Goal: Task Accomplishment & Management: Manage account settings

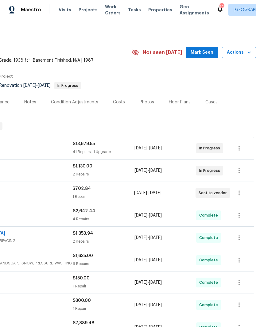
scroll to position [0, 91]
click at [240, 147] on icon "button" at bounding box center [238, 148] width 7 height 7
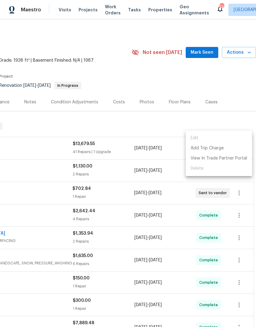
click at [20, 184] on div at bounding box center [128, 163] width 256 height 327
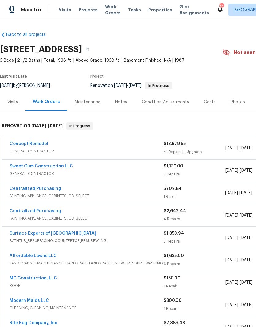
scroll to position [0, 0]
click at [28, 142] on link "Concept Remodel" at bounding box center [29, 144] width 39 height 4
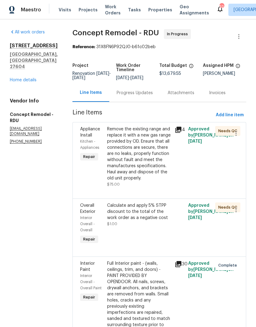
click at [108, 162] on div "Remove the existing range and replace it with a new gas range provided by OD. E…" at bounding box center [139, 153] width 64 height 55
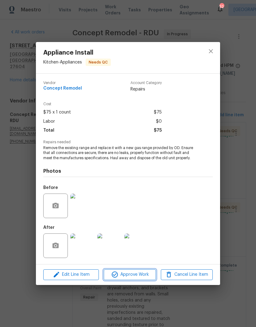
click at [120, 276] on span "Approve Work" at bounding box center [130, 275] width 48 height 8
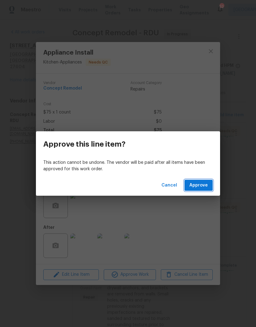
click at [201, 184] on span "Approve" at bounding box center [198, 186] width 18 height 8
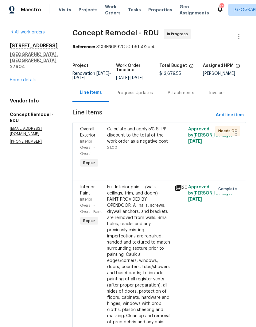
click at [17, 94] on div "All work orders 6009 River Landings Dr Raleigh, NC 27604 Home details Vendor In…" at bounding box center [34, 86] width 48 height 115
click at [17, 82] on link "Home details" at bounding box center [23, 80] width 27 height 4
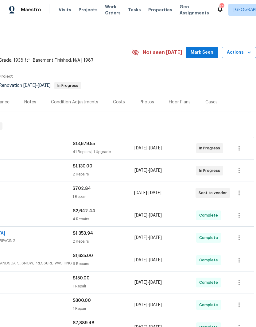
scroll to position [0, 91]
click at [243, 171] on button "button" at bounding box center [239, 170] width 15 height 15
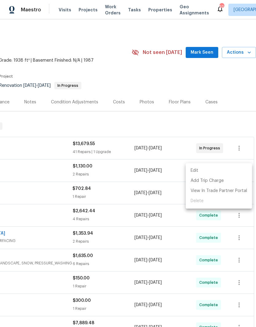
click at [230, 169] on li "Edit" at bounding box center [219, 171] width 66 height 10
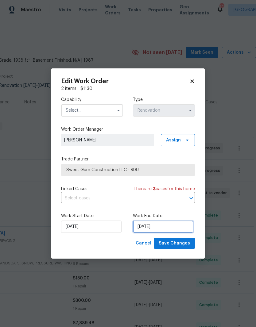
click at [155, 226] on input "9/19/2025" at bounding box center [163, 227] width 60 height 12
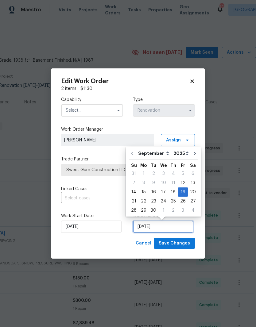
scroll to position [2, 0]
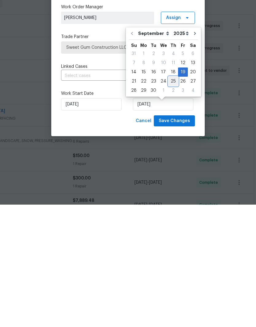
click at [172, 199] on div "25" at bounding box center [173, 203] width 10 height 9
type input "9/25/2025"
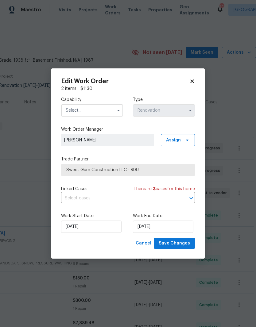
click at [81, 110] on input "text" at bounding box center [92, 110] width 62 height 12
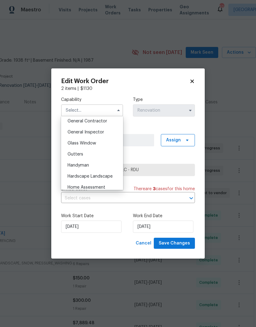
scroll to position [295, 0]
click at [78, 134] on span "General Inspector" at bounding box center [86, 133] width 37 height 4
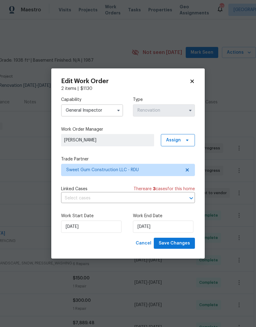
click at [72, 113] on input "General Inspector" at bounding box center [92, 110] width 62 height 12
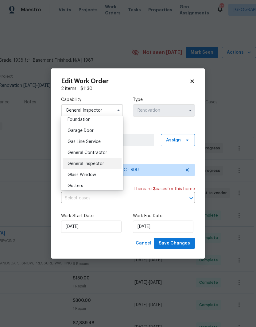
scroll to position [267, 0]
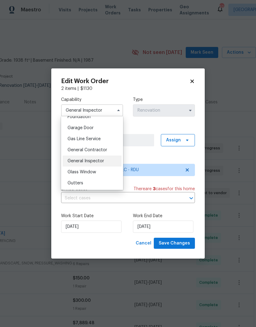
click at [77, 151] on span "General Contractor" at bounding box center [88, 150] width 40 height 4
type input "General Contractor"
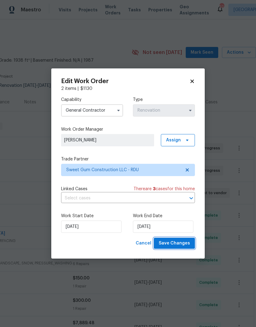
click at [181, 242] on span "Save Changes" at bounding box center [174, 244] width 31 height 8
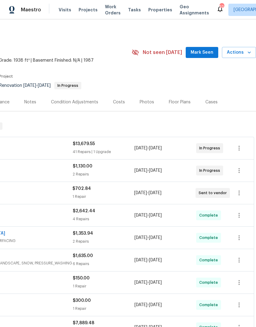
scroll to position [0, 91]
click at [239, 146] on icon "button" at bounding box center [238, 148] width 1 height 5
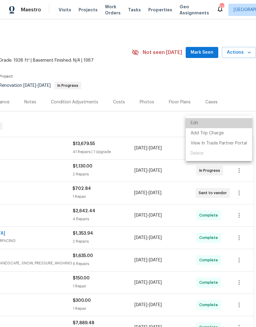
click at [234, 123] on li "Edit" at bounding box center [219, 123] width 66 height 10
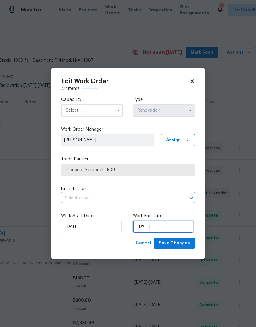
click at [167, 227] on input "[DATE]" at bounding box center [163, 227] width 60 height 12
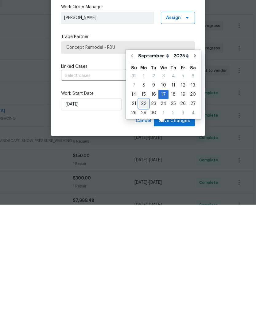
click at [143, 222] on div "22" at bounding box center [144, 226] width 10 height 9
type input "9/22/2025"
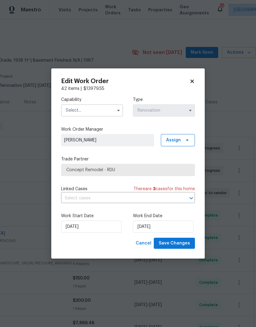
click at [74, 115] on input "text" at bounding box center [92, 110] width 62 height 12
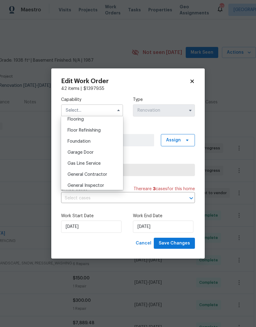
scroll to position [252, 0]
click at [74, 164] on span "General Contractor" at bounding box center [88, 164] width 40 height 4
type input "General Contractor"
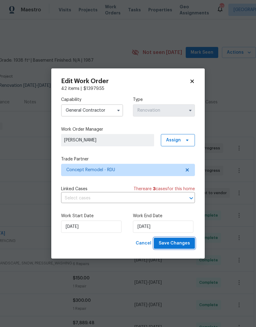
click at [182, 242] on span "Save Changes" at bounding box center [174, 244] width 31 height 8
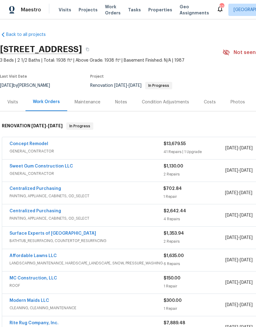
scroll to position [0, 0]
click at [155, 99] on div "Condition Adjustments" at bounding box center [165, 102] width 47 height 6
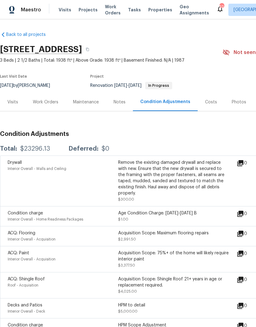
click at [238, 103] on div "Photos" at bounding box center [239, 102] width 14 height 6
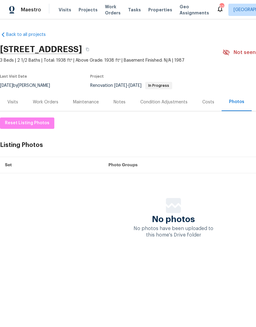
click at [52, 95] on div "Work Orders" at bounding box center [45, 102] width 40 height 18
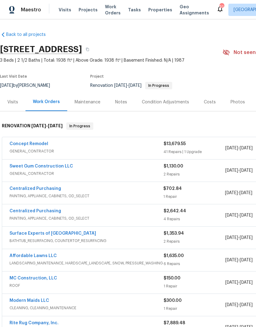
click at [22, 142] on link "Concept Remodel" at bounding box center [29, 144] width 39 height 4
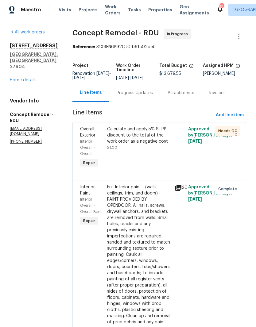
click at [113, 145] on div "Calculate and apply 5% STPP discount to the total of the work order as a negati…" at bounding box center [139, 138] width 64 height 25
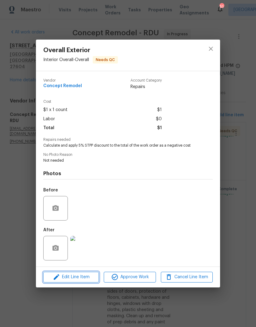
click at [67, 278] on span "Edit Line Item" at bounding box center [71, 277] width 52 height 8
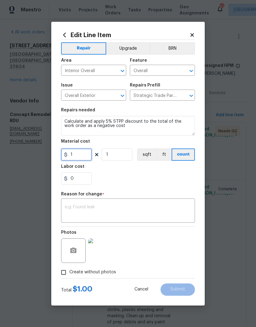
click at [81, 158] on input "1" at bounding box center [76, 155] width 31 height 12
click at [114, 184] on div "0" at bounding box center [128, 178] width 134 height 12
click at [68, 156] on input "683.98" at bounding box center [76, 155] width 31 height 12
type input "-683.98"
click at [129, 183] on div "0" at bounding box center [128, 178] width 134 height 12
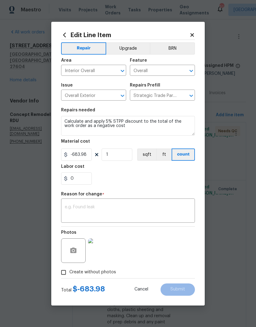
click at [72, 212] on textarea at bounding box center [128, 211] width 126 height 13
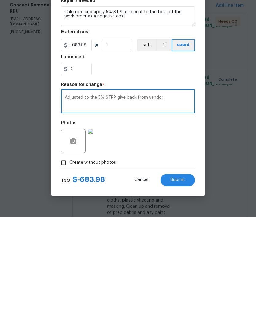
type textarea "Adjusted to the 5% STPP give back from vendor"
click at [185, 227] on div "Photos" at bounding box center [128, 247] width 134 height 40
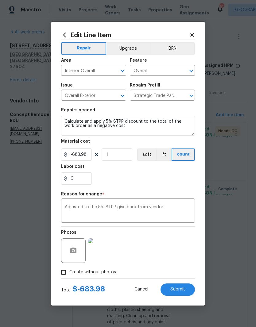
click at [180, 291] on span "Submit" at bounding box center [177, 289] width 15 height 5
type input "1"
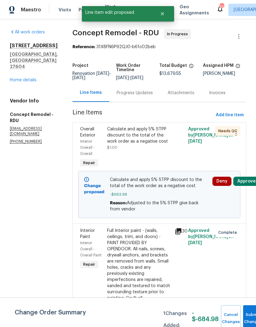
click at [243, 177] on button "Approve" at bounding box center [246, 181] width 26 height 9
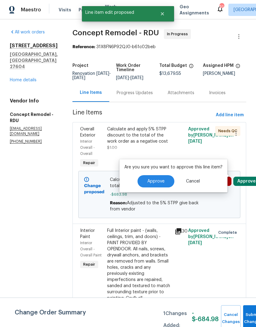
click at [162, 179] on span "Approve" at bounding box center [155, 181] width 17 height 5
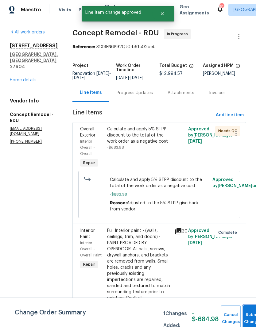
click at [247, 311] on button "Submit Changes" at bounding box center [253, 318] width 20 height 26
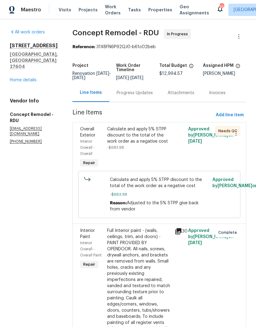
scroll to position [0, 0]
click at [28, 78] on link "Home details" at bounding box center [23, 80] width 27 height 4
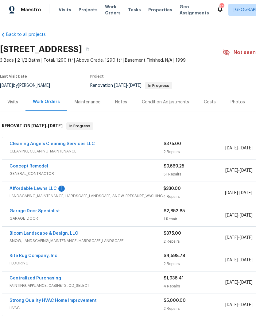
click at [50, 188] on link "Affordable Lawns LLC" at bounding box center [33, 189] width 47 height 4
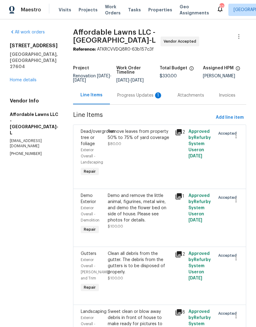
click at [153, 94] on div "Progress Updates 1" at bounding box center [139, 95] width 45 height 6
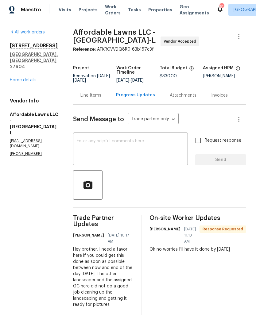
click at [150, 151] on textarea at bounding box center [130, 149] width 107 height 21
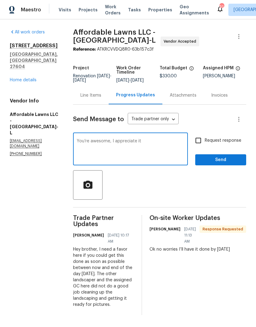
type textarea "You’re awesome, I appreciate it"
click at [204, 138] on input "Request response" at bounding box center [198, 140] width 13 height 13
checkbox input "true"
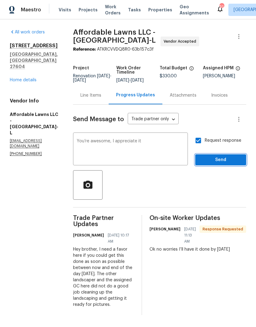
click at [218, 159] on span "Send" at bounding box center [220, 160] width 41 height 8
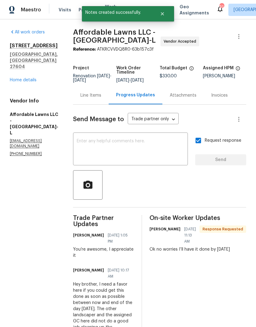
click at [29, 78] on link "Home details" at bounding box center [23, 80] width 27 height 4
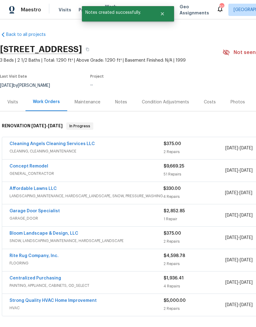
click at [36, 166] on link "Concept Remodel" at bounding box center [29, 166] width 39 height 4
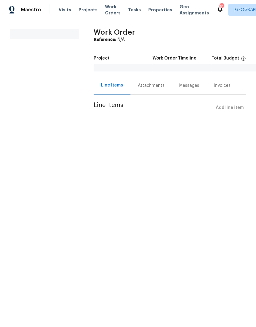
click at [158, 85] on div "Attachments" at bounding box center [151, 86] width 27 height 6
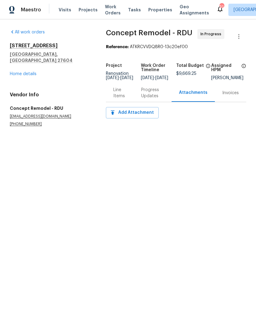
click at [118, 97] on div "Line Items" at bounding box center [119, 93] width 13 height 12
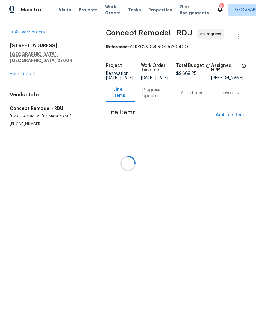
click at [157, 100] on div at bounding box center [128, 163] width 256 height 327
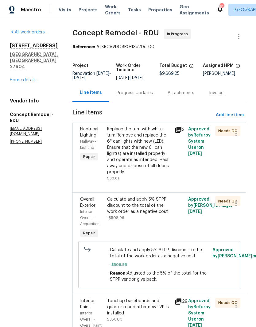
click at [160, 101] on div "Attachments" at bounding box center [180, 93] width 41 height 18
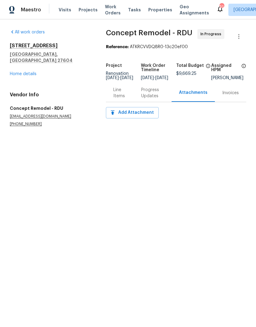
click at [148, 99] on div "Progress Updates" at bounding box center [152, 93] width 23 height 12
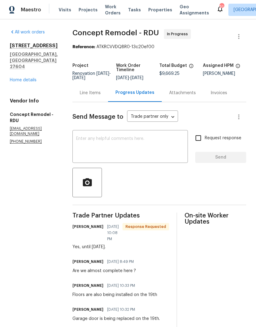
click at [109, 104] on div "Send Message to Trade partner only Trade partner only ​ x ​ Request response Se…" at bounding box center [159, 255] width 174 height 306
click at [85, 97] on div "Line Items" at bounding box center [90, 93] width 36 height 18
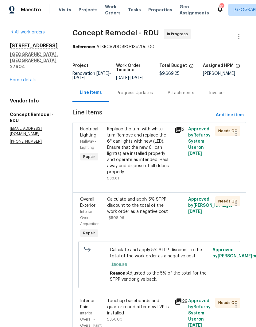
click at [133, 149] on div "Replace the trim with white trim Remove and replace the 6'' can lights with new…" at bounding box center [139, 150] width 64 height 49
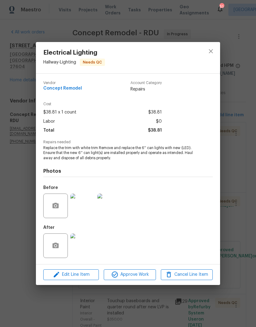
click at [88, 243] on img at bounding box center [82, 246] width 25 height 25
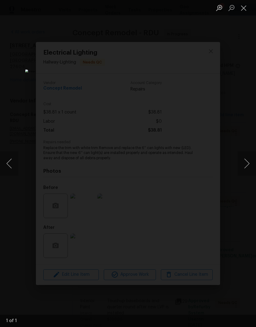
click at [245, 9] on button "Close lightbox" at bounding box center [243, 7] width 12 height 11
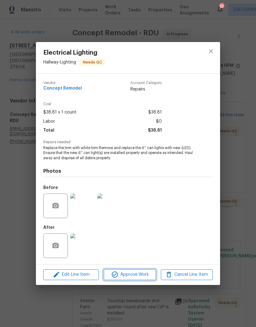
click at [131, 275] on span "Approve Work" at bounding box center [130, 275] width 48 height 8
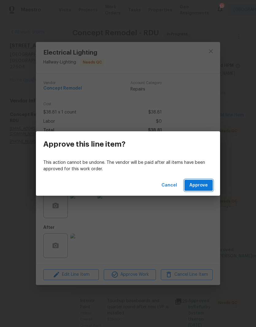
click at [203, 190] on button "Approve" at bounding box center [198, 185] width 28 height 11
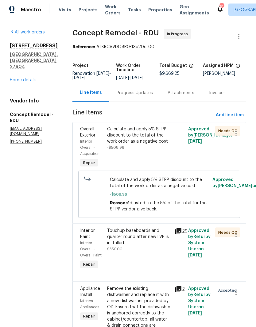
scroll to position [25, 0]
click at [133, 226] on div "Touchup baseboards and quarter round after new LVP is installed $350.00" at bounding box center [139, 249] width 68 height 47
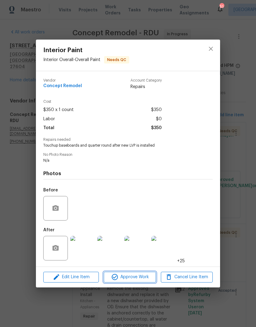
click at [135, 277] on span "Approve Work" at bounding box center [130, 277] width 48 height 8
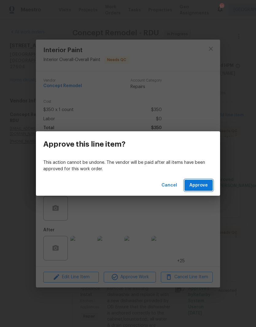
click at [200, 186] on span "Approve" at bounding box center [198, 186] width 18 height 8
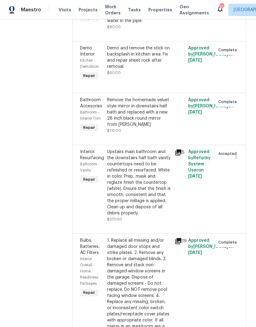
scroll to position [623, 0]
click at [133, 167] on div "Upstairs main bathroom and the downstairs half bath vanity countertops need to …" at bounding box center [139, 183] width 64 height 68
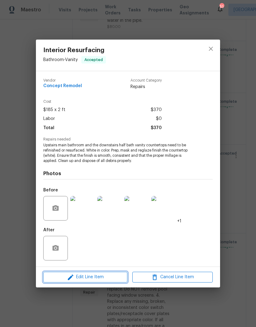
click at [100, 279] on span "Edit Line Item" at bounding box center [85, 277] width 80 height 8
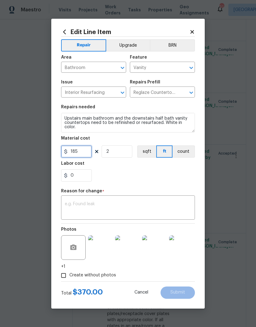
click at [91, 154] on input "185" at bounding box center [76, 151] width 31 height 12
type input "200"
click at [147, 178] on div "0" at bounding box center [128, 175] width 134 height 12
click at [118, 206] on textarea at bounding box center [128, 208] width 126 height 13
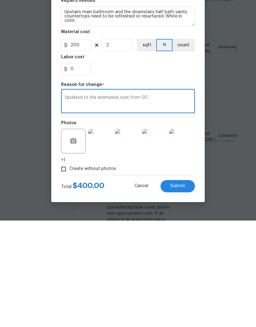
type textarea "Updated to the estimated cost from GC"
click at [183, 287] on button "Submit" at bounding box center [177, 293] width 34 height 12
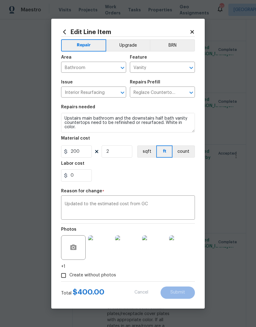
type input "185"
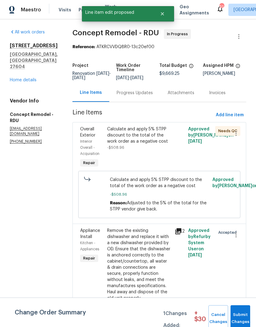
scroll to position [0, 0]
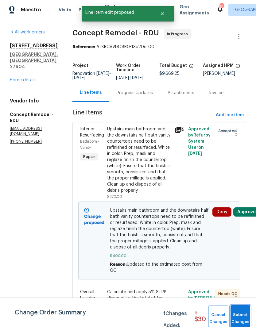
click at [242, 314] on span "Submit Changes" at bounding box center [241, 318] width 14 height 14
click at [247, 207] on button "Approve" at bounding box center [246, 211] width 26 height 9
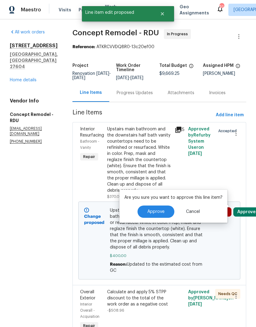
click at [160, 210] on span "Approve" at bounding box center [155, 212] width 17 height 5
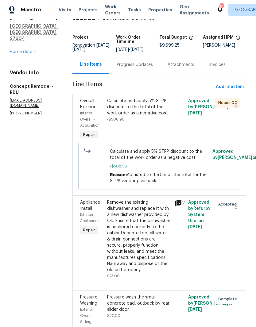
scroll to position [29, 0]
click at [26, 53] on div "4217 Toccopola St Raleigh, NC 27604 Home details" at bounding box center [34, 34] width 48 height 41
click at [21, 54] on link "Home details" at bounding box center [23, 51] width 27 height 4
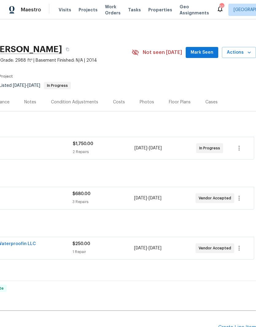
scroll to position [0, 91]
click at [246, 48] on button "Actions" at bounding box center [239, 52] width 34 height 11
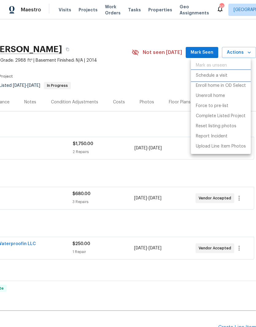
click at [217, 73] on p "Schedule a visit" at bounding box center [212, 75] width 32 height 6
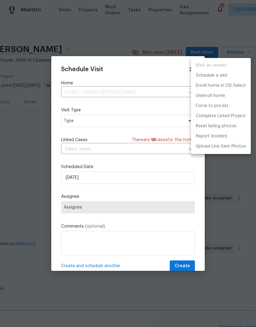
click at [112, 123] on div at bounding box center [128, 163] width 256 height 327
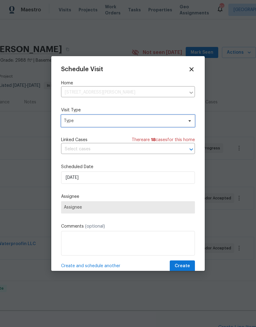
click at [146, 122] on span "Type" at bounding box center [123, 121] width 119 height 6
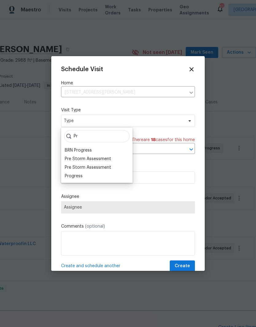
type input "Pr"
click at [81, 177] on div "Progress" at bounding box center [74, 176] width 18 height 6
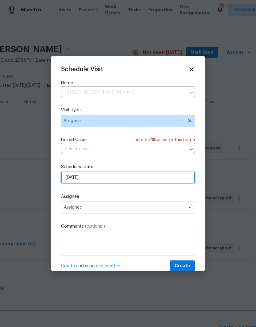
click at [121, 180] on input "9/20/2025" at bounding box center [128, 178] width 134 height 12
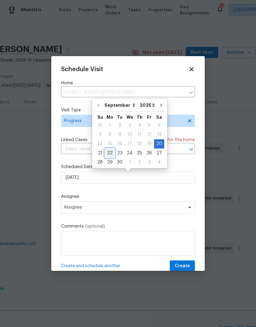
click at [110, 152] on div "22" at bounding box center [110, 153] width 10 height 9
type input "9/22/2025"
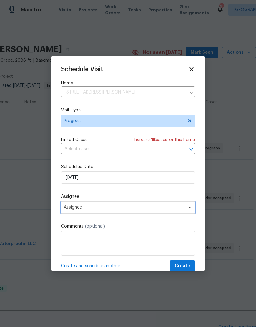
click at [121, 213] on span "Assignee" at bounding box center [128, 207] width 134 height 12
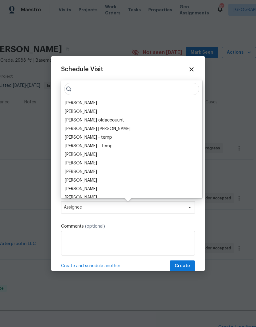
click at [90, 105] on div "[PERSON_NAME]" at bounding box center [81, 103] width 32 height 6
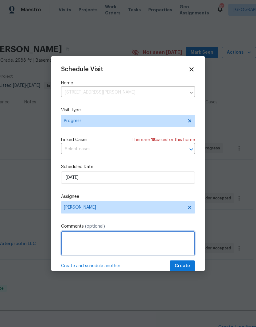
click at [125, 248] on textarea at bounding box center [128, 243] width 134 height 25
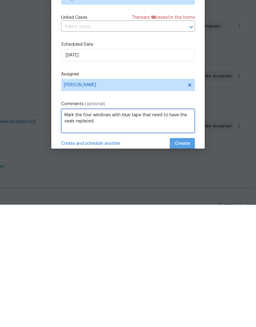
type textarea "Mark the four windows with blue tape that need to have the seals replaced"
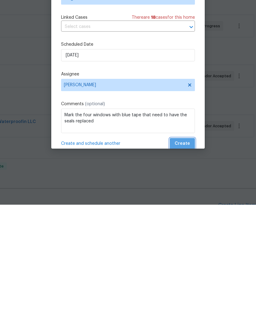
click at [189, 262] on span "Create" at bounding box center [182, 266] width 15 height 8
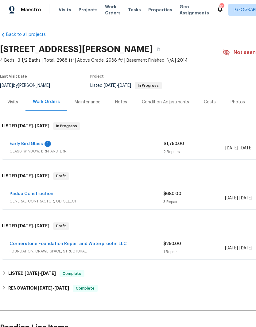
scroll to position [0, 0]
